Goal: Information Seeking & Learning: Learn about a topic

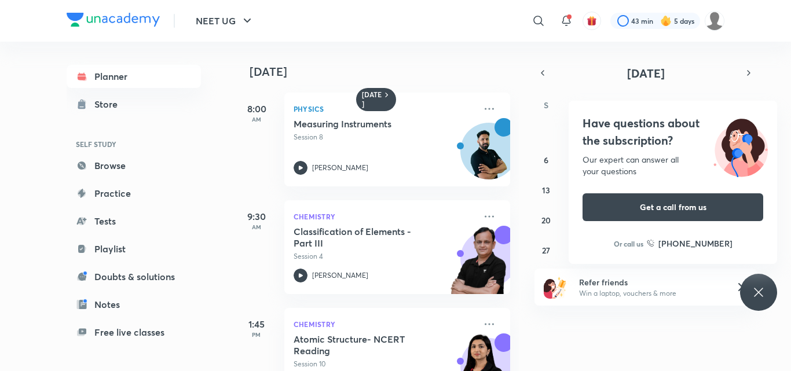
scroll to position [156, 0]
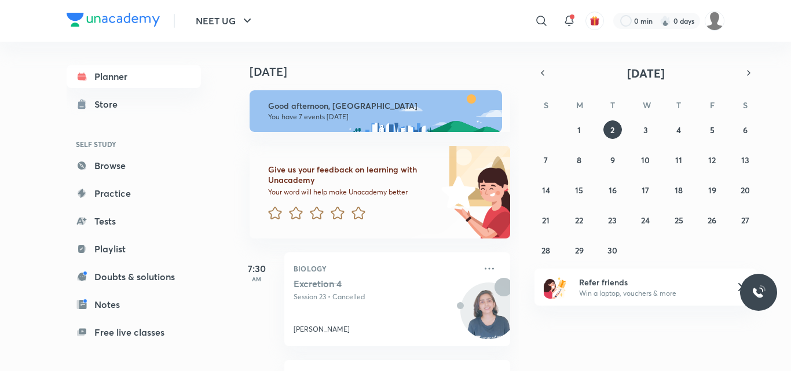
click at [543, 77] on icon "button" at bounding box center [542, 73] width 9 height 10
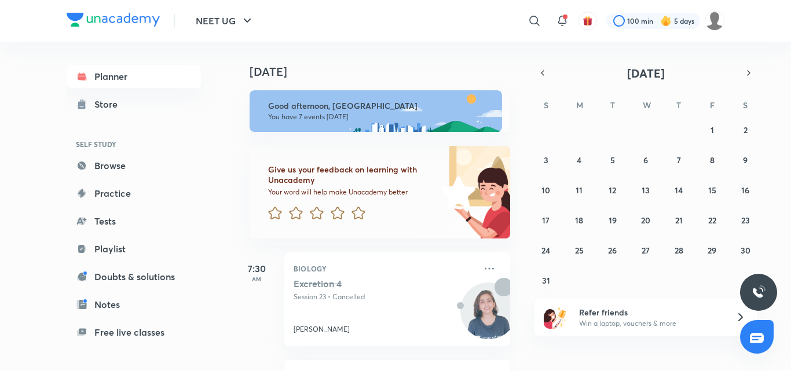
click at [593, 187] on div "27 28 29 30 31 1 2 3 4 5 6 7 8 9 10 11 12 13 14 15 16 17 18 19 20 21 22 23 24 2…" at bounding box center [645, 204] width 222 height 169
click at [581, 195] on abbr "11" at bounding box center [578, 190] width 7 height 11
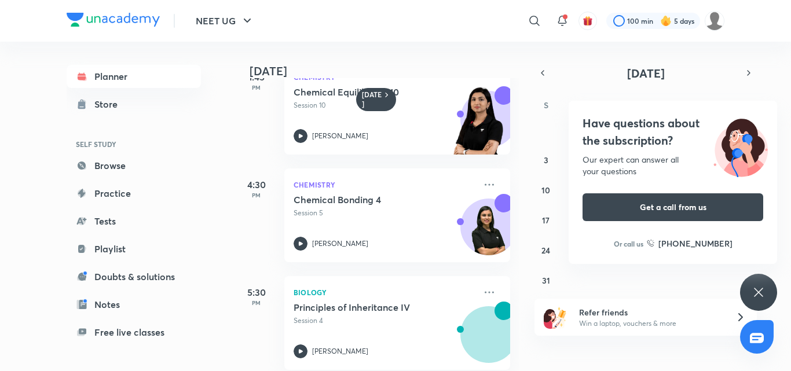
scroll to position [637, 0]
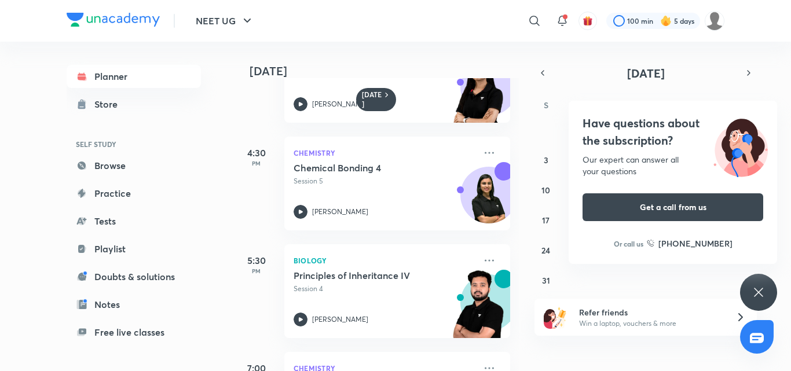
drag, startPoint x: 756, startPoint y: 308, endPoint x: 761, endPoint y: 311, distance: 6.3
click at [761, 311] on div "NEET UG ​ 100 min 5 days Planner Store SELF STUDY Browse Practice Tests Playlis…" at bounding box center [395, 185] width 791 height 371
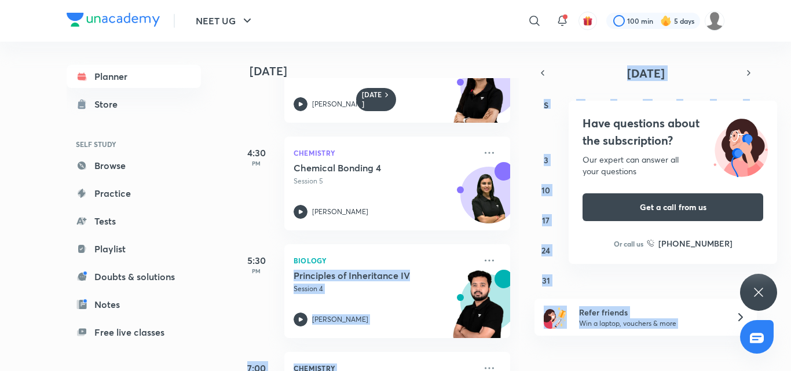
drag, startPoint x: 745, startPoint y: 269, endPoint x: 739, endPoint y: 269, distance: 5.8
click at [744, 269] on div "27 28 29 30 31 1 2 3 4 5 6 7 8 9 10 11 12 13 14 15 16 17 18 19 20 21 22 23 24 2…" at bounding box center [645, 204] width 222 height 169
click at [761, 289] on icon at bounding box center [758, 292] width 9 height 9
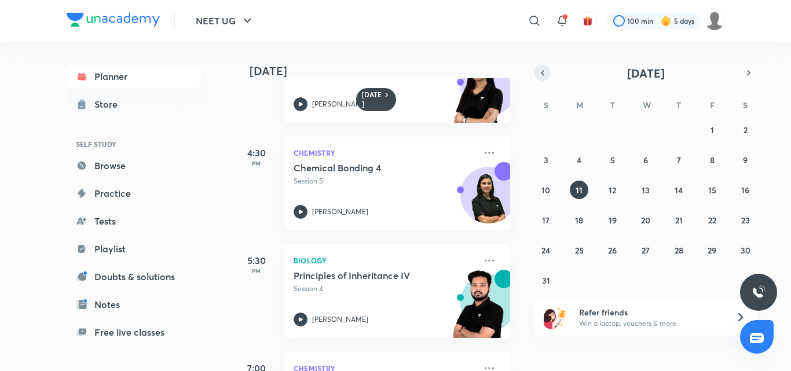
click at [538, 75] on icon "button" at bounding box center [542, 73] width 9 height 10
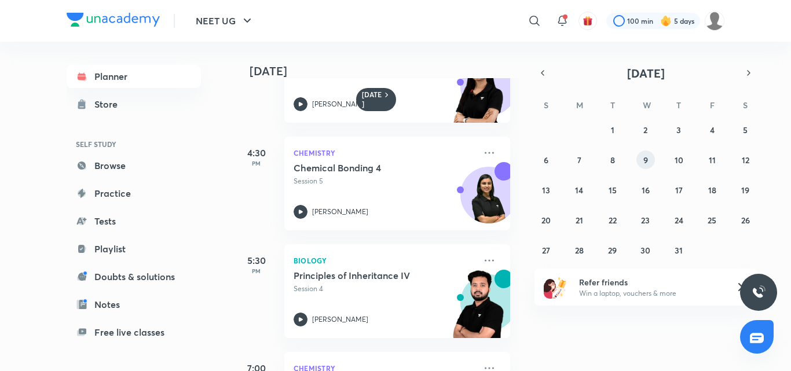
click at [643, 162] on abbr "9" at bounding box center [645, 160] width 5 height 11
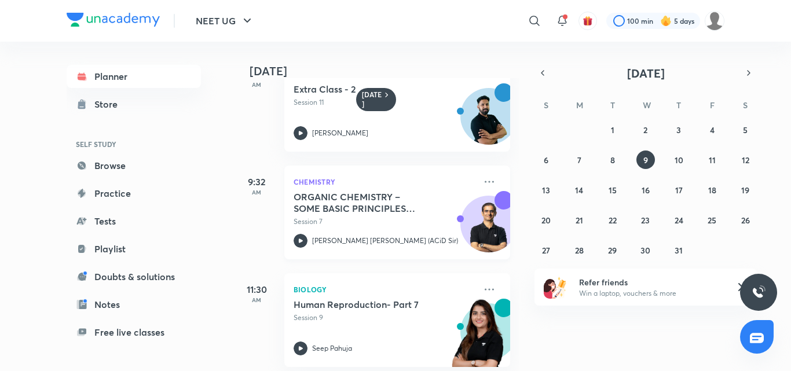
scroll to position [232, 0]
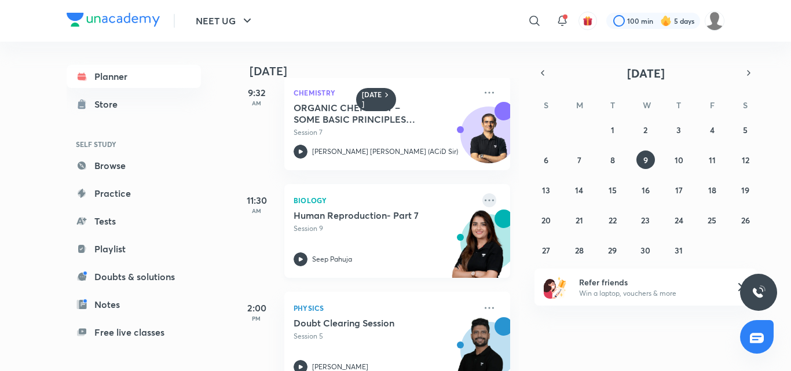
click at [482, 200] on icon at bounding box center [489, 200] width 14 height 14
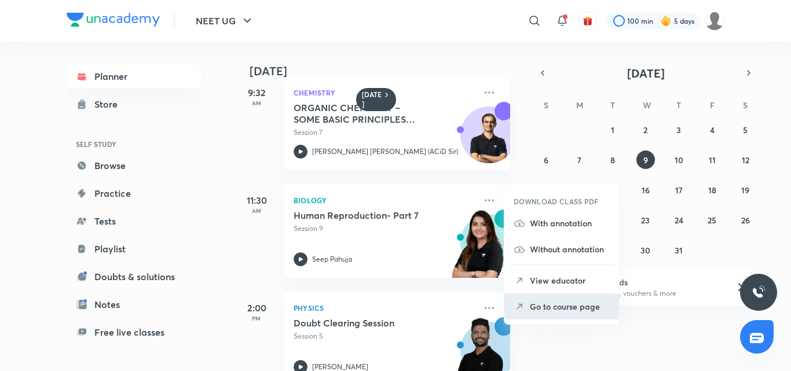
click at [527, 306] on li "Go to course page" at bounding box center [561, 307] width 115 height 26
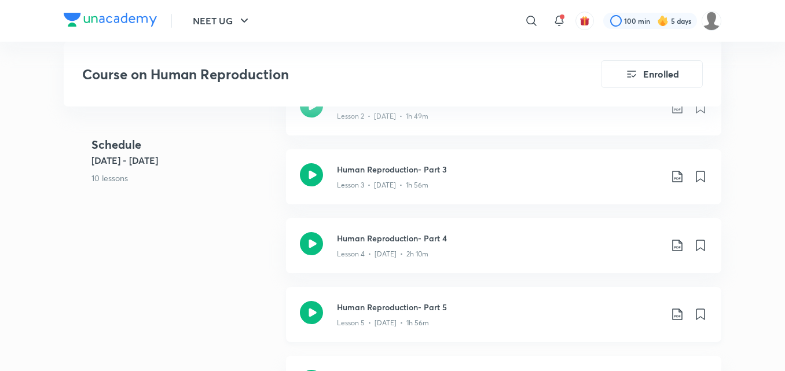
scroll to position [768, 0]
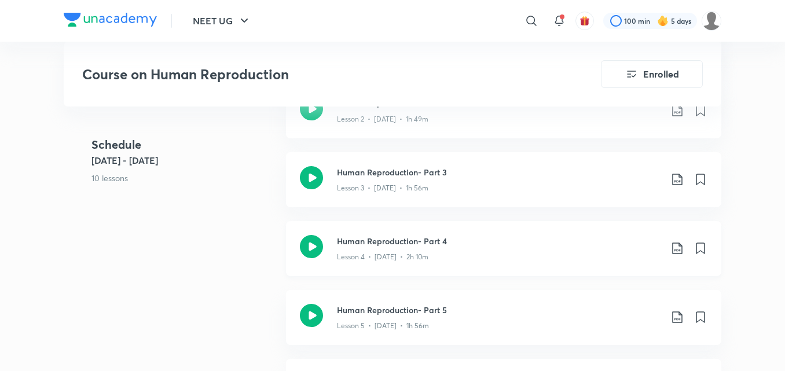
click at [421, 244] on h3 "Human Reproduction- Part 4" at bounding box center [499, 241] width 324 height 12
click at [400, 317] on div "Lesson 5 • [DATE] • 1h 56m" at bounding box center [499, 323] width 324 height 15
